Goal: Task Accomplishment & Management: Use online tool/utility

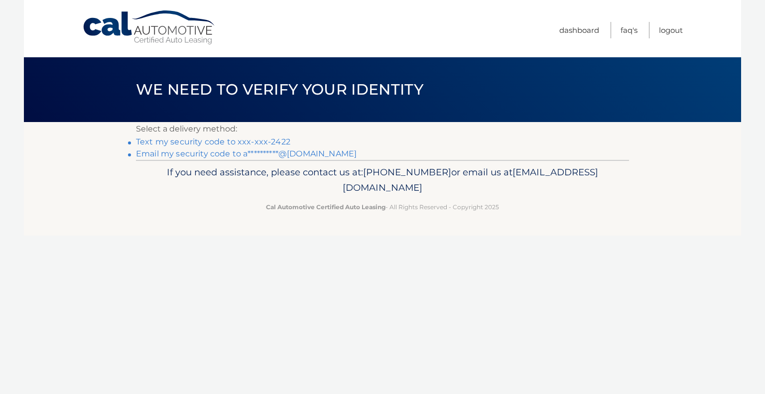
click at [199, 137] on link "Text my security code to xxx-xxx-2422" at bounding box center [213, 141] width 154 height 9
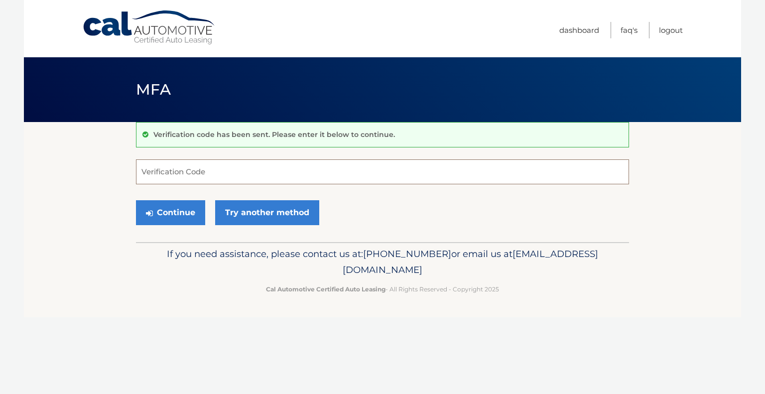
click at [190, 167] on input "Verification Code" at bounding box center [382, 171] width 493 height 25
type input "137295"
click at [166, 222] on button "Continue" at bounding box center [170, 212] width 69 height 25
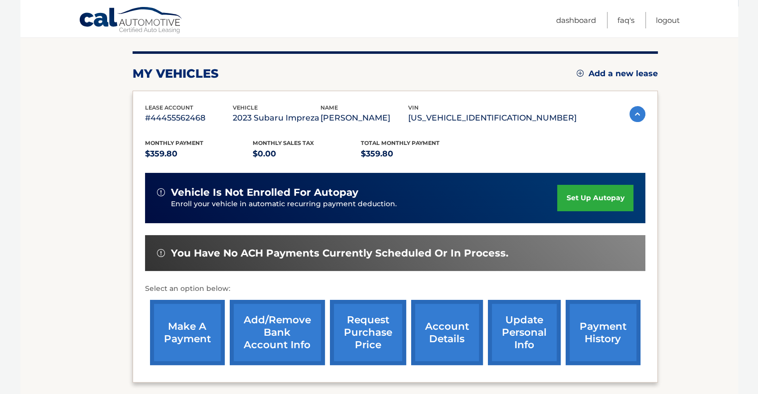
scroll to position [130, 0]
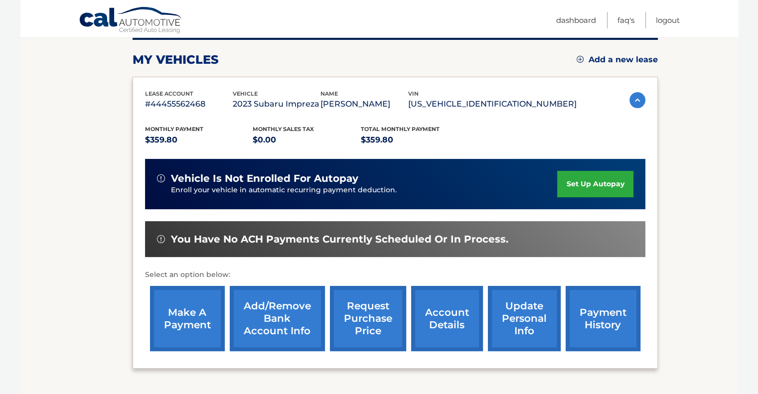
click at [190, 317] on link "make a payment" at bounding box center [187, 318] width 75 height 65
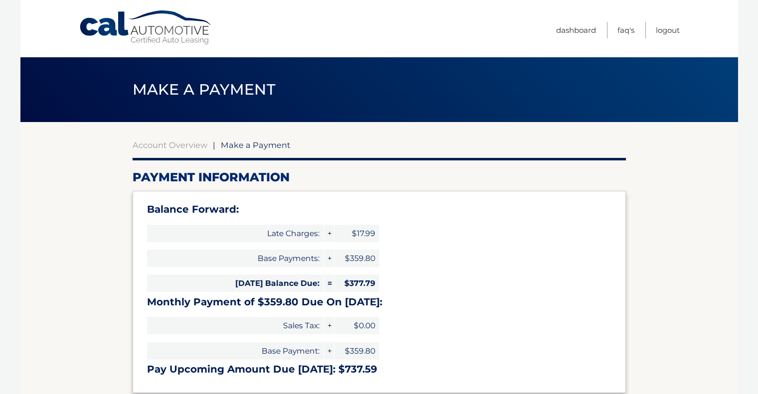
select select "Y2JlYmI4MGMtODFkZC00Y2MzLThjNzAtYzE0MjYxY2Q3Mjg2"
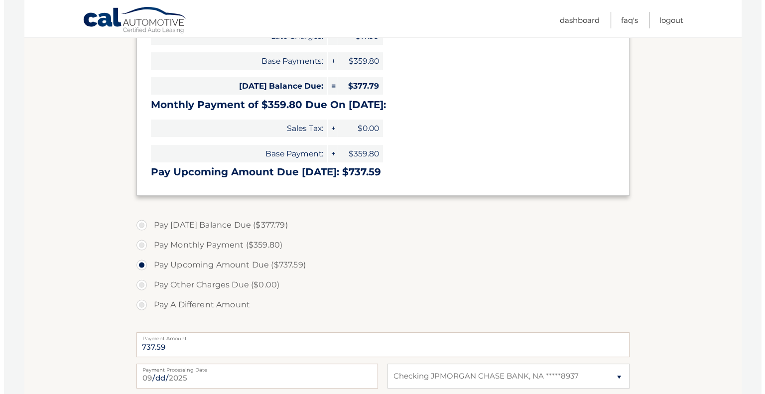
scroll to position [385, 0]
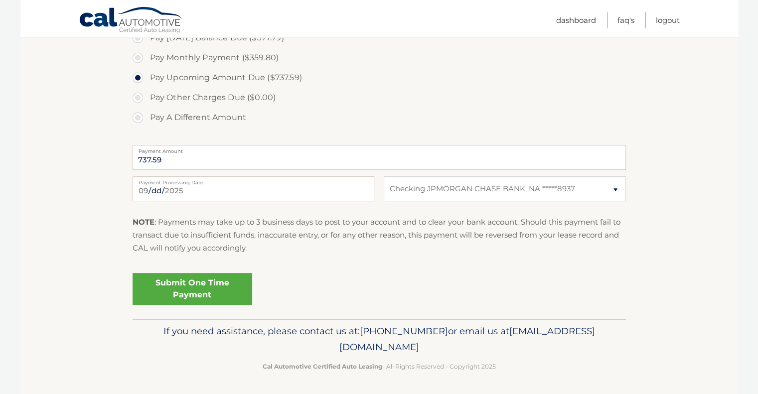
click at [215, 285] on link "Submit One Time Payment" at bounding box center [193, 289] width 120 height 32
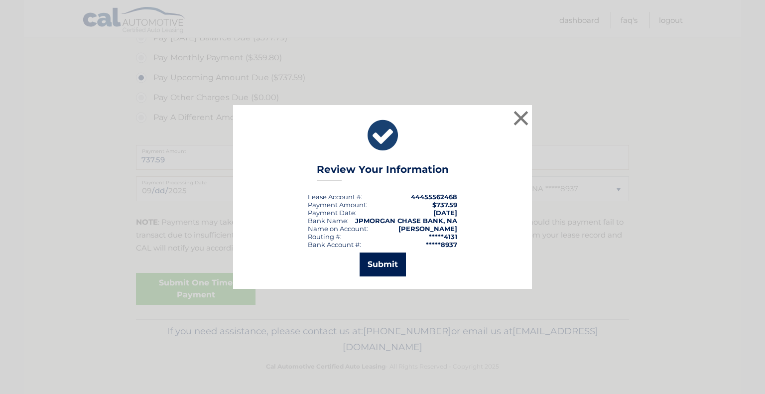
click at [377, 259] on button "Submit" at bounding box center [383, 265] width 46 height 24
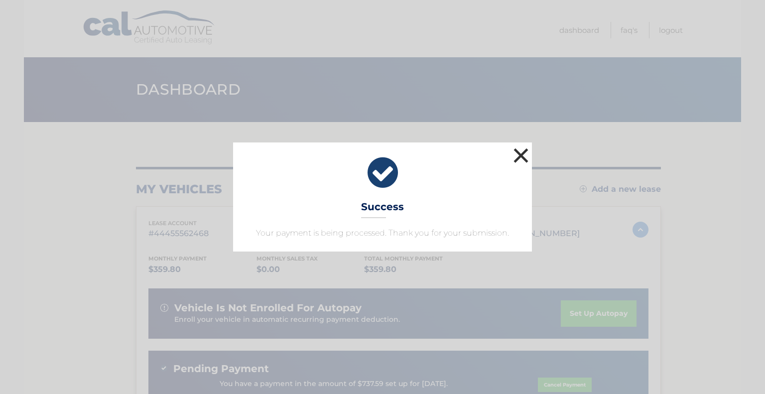
click at [511, 161] on button "×" at bounding box center [521, 155] width 20 height 20
